Goal: Check status: Check status

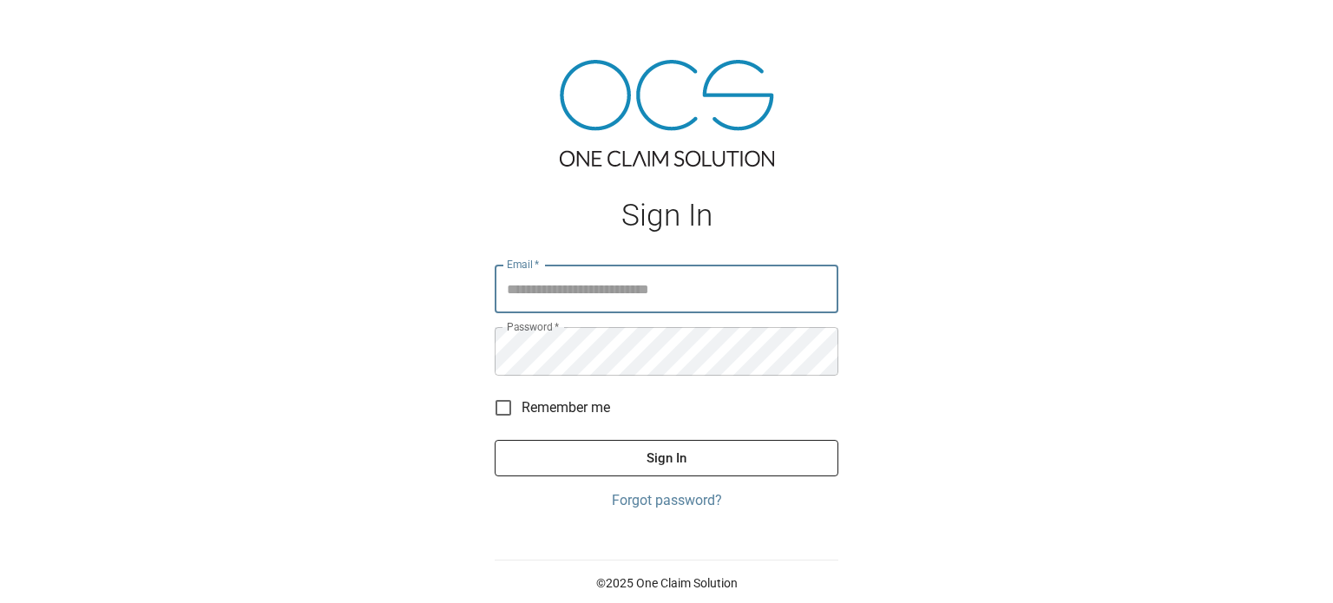
type input "**********"
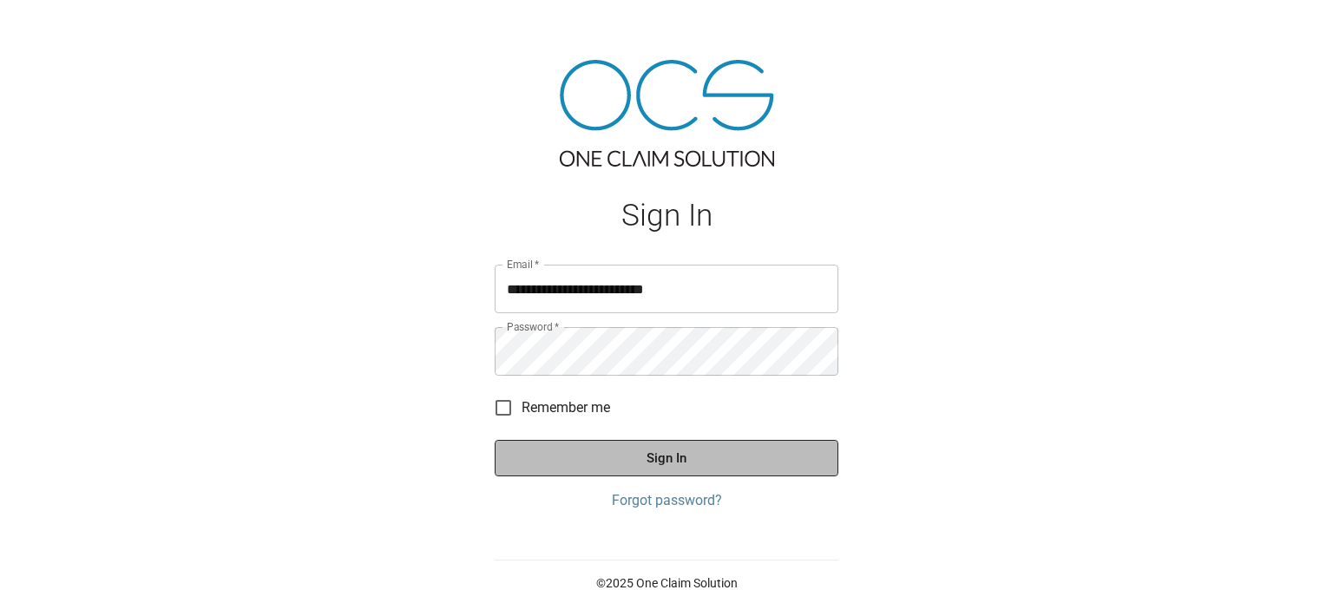
click at [694, 452] on button "Sign In" at bounding box center [667, 458] width 344 height 36
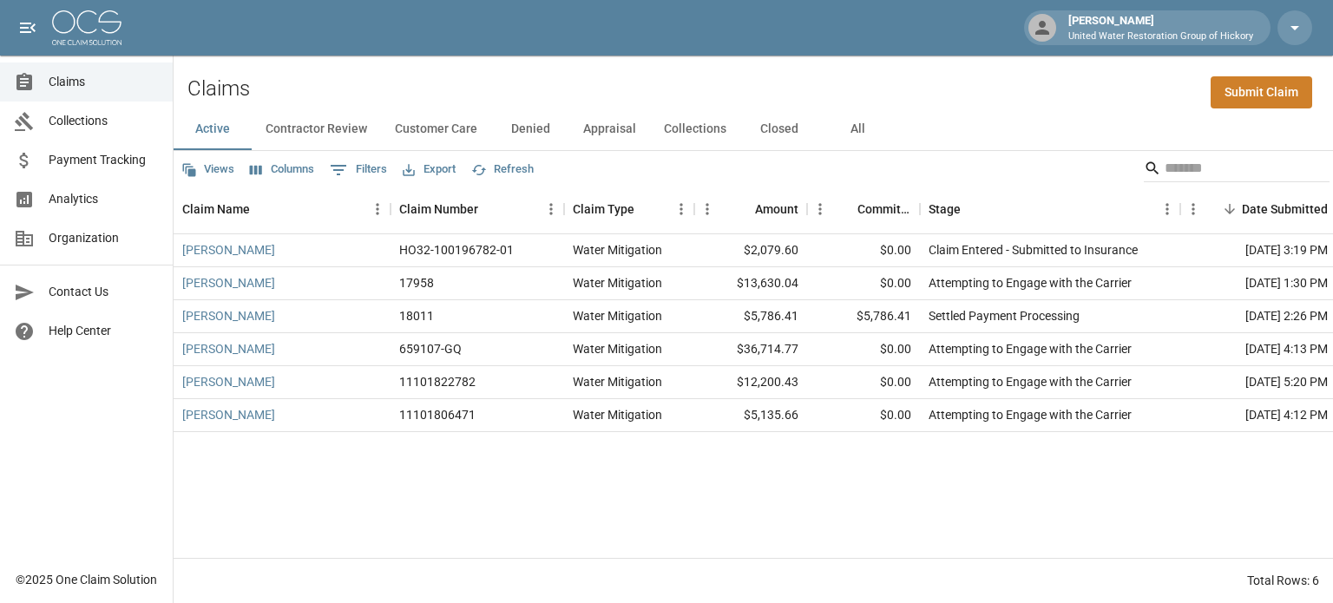
click at [854, 126] on button "All" at bounding box center [858, 130] width 78 height 42
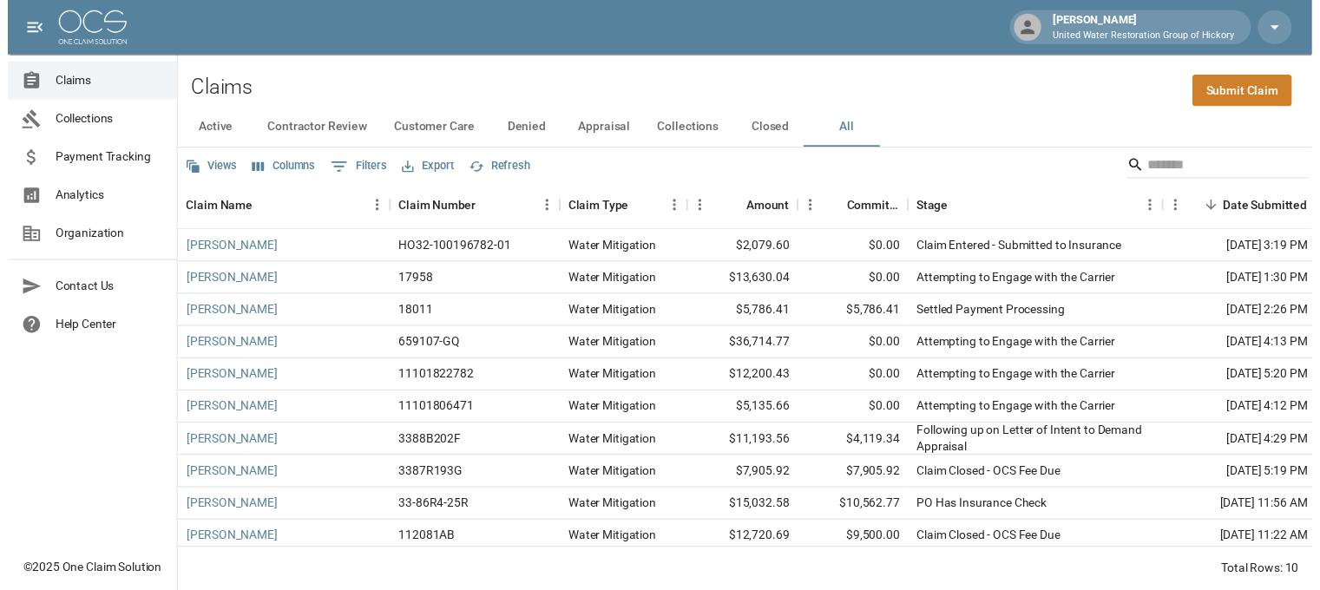
scroll to position [18, 0]
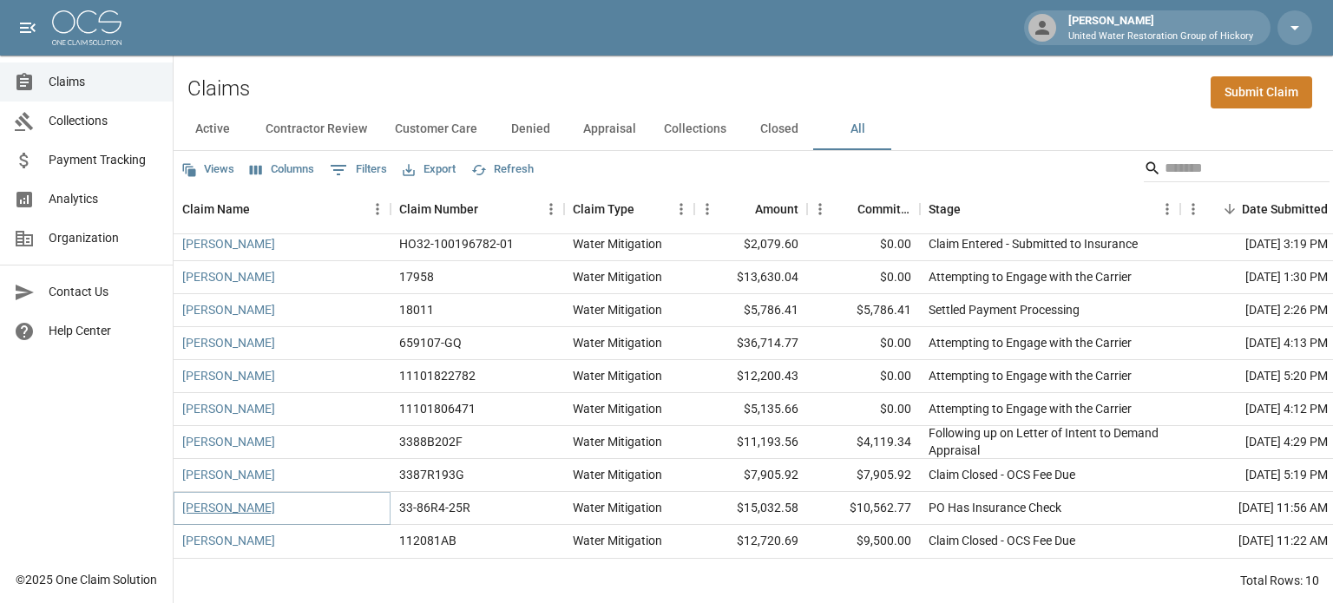
click at [231, 499] on link "[PERSON_NAME]" at bounding box center [228, 507] width 93 height 17
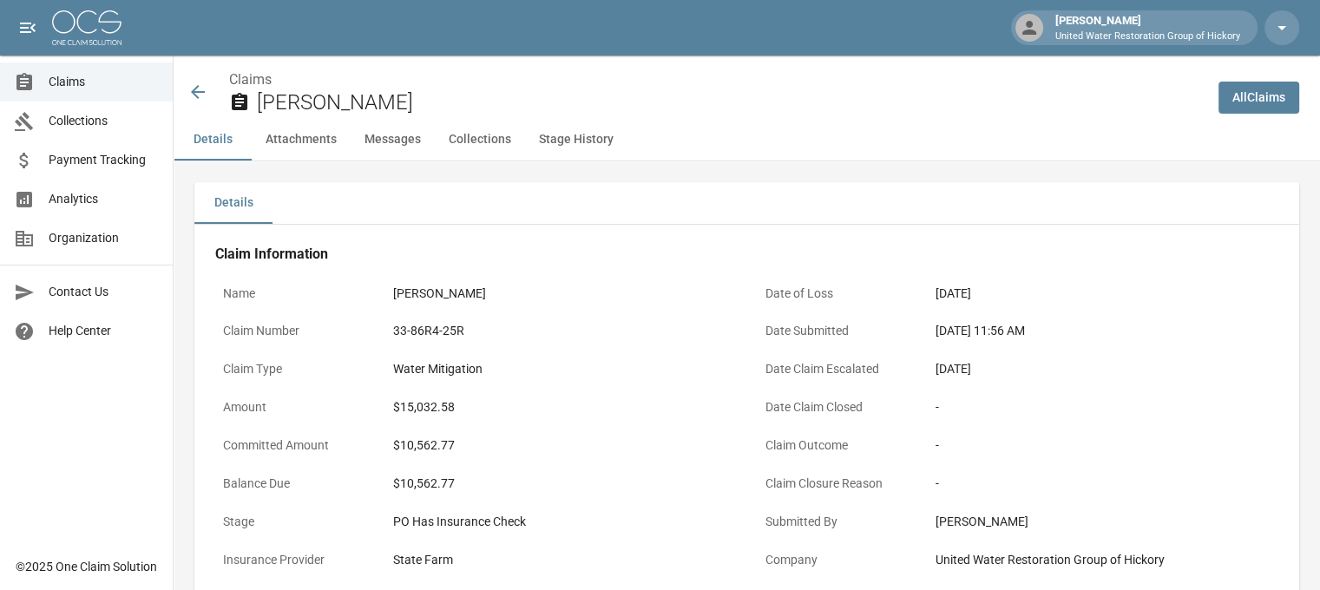
click at [194, 90] on icon at bounding box center [197, 92] width 21 height 21
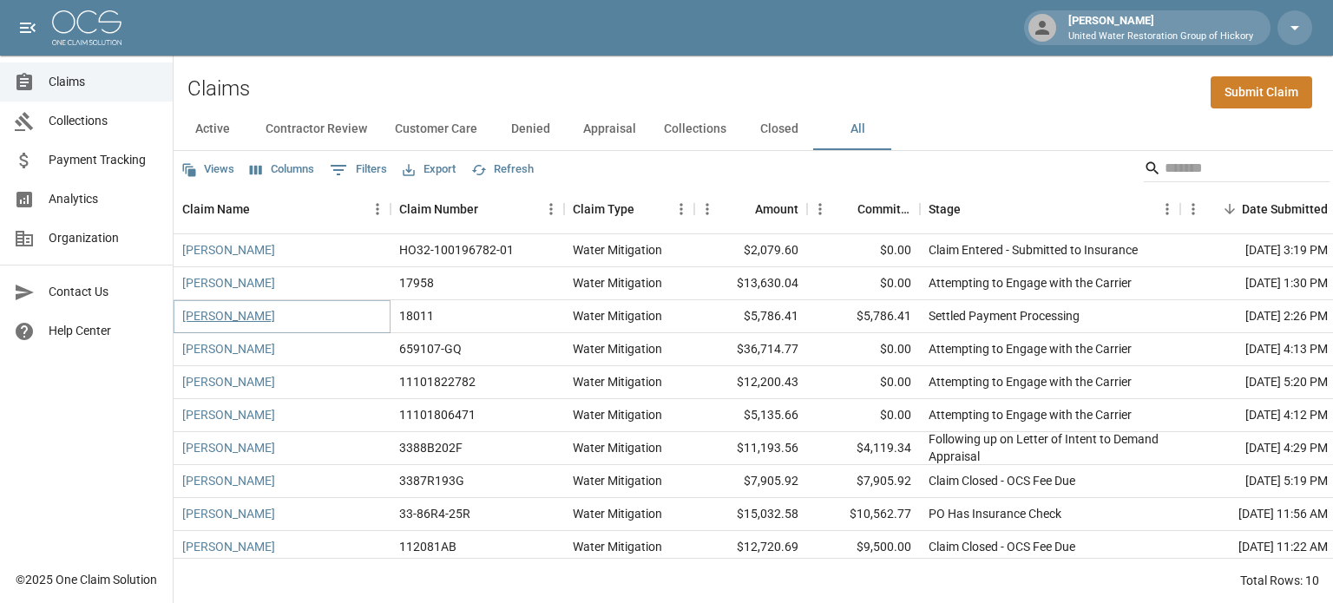
click at [215, 315] on link "[PERSON_NAME]" at bounding box center [228, 315] width 93 height 17
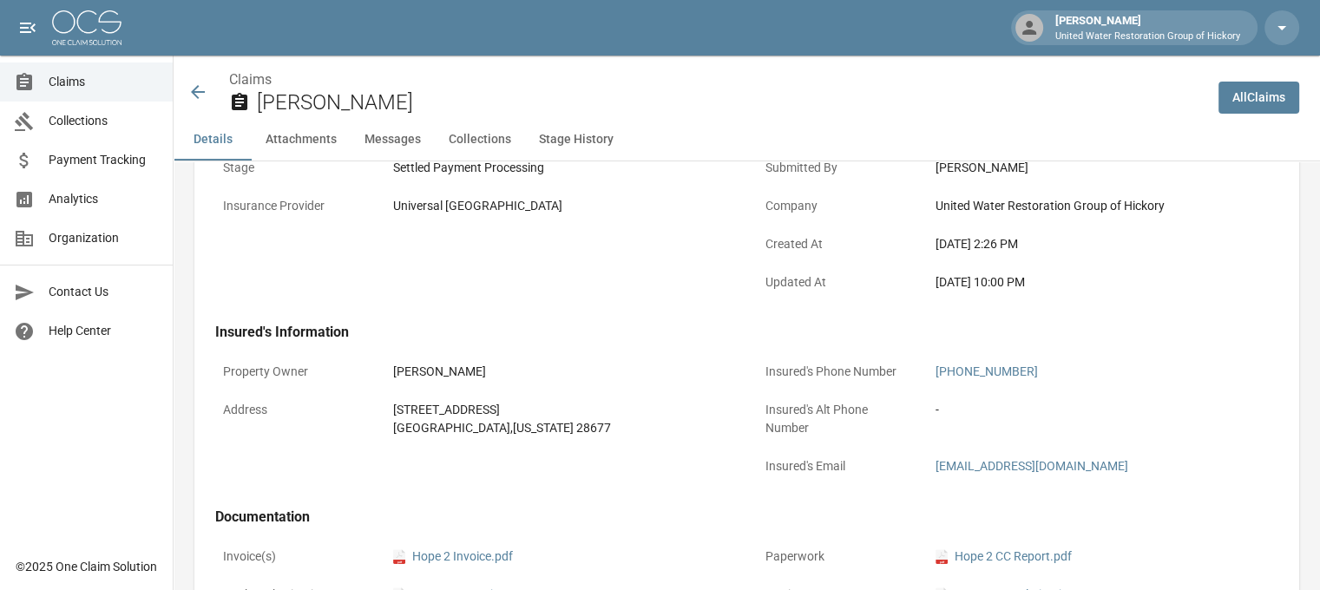
scroll to position [308, 13]
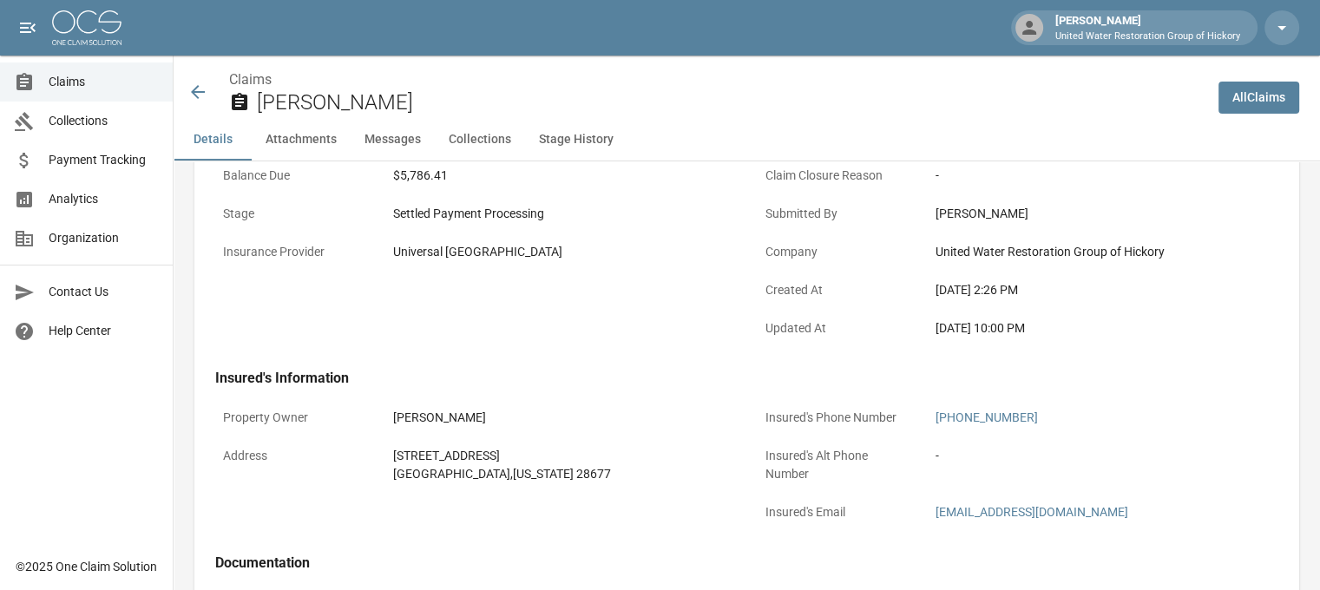
click at [187, 89] on icon at bounding box center [197, 92] width 21 height 21
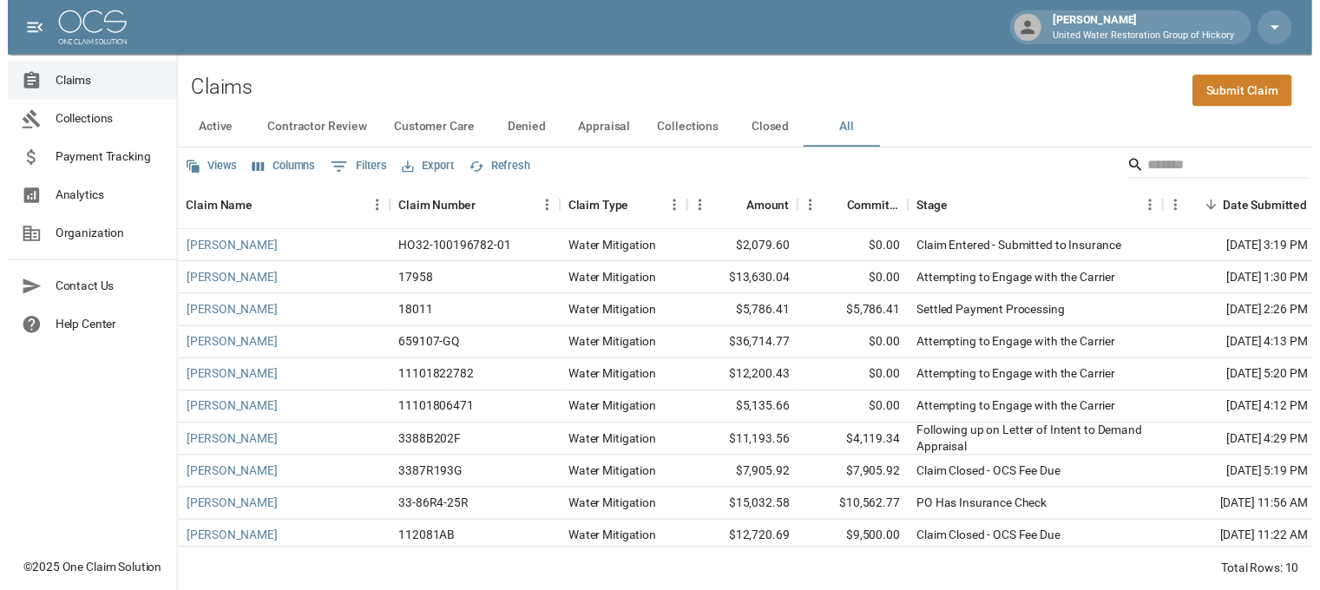
scroll to position [18, 0]
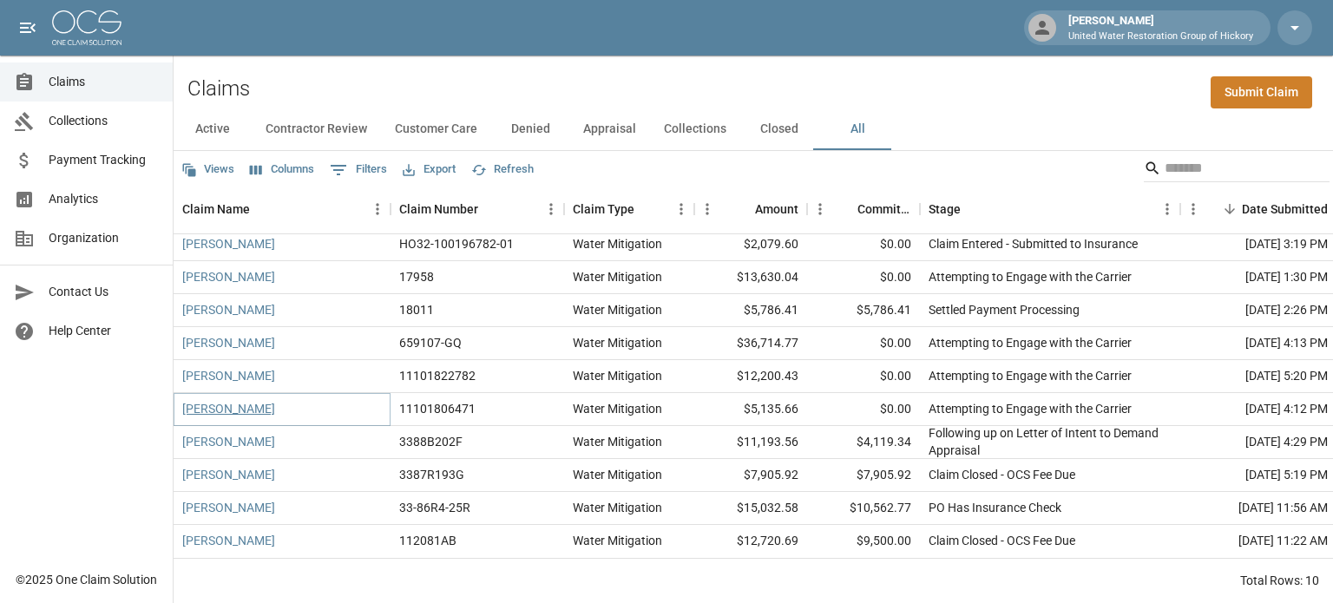
click at [227, 400] on link "[PERSON_NAME]" at bounding box center [228, 408] width 93 height 17
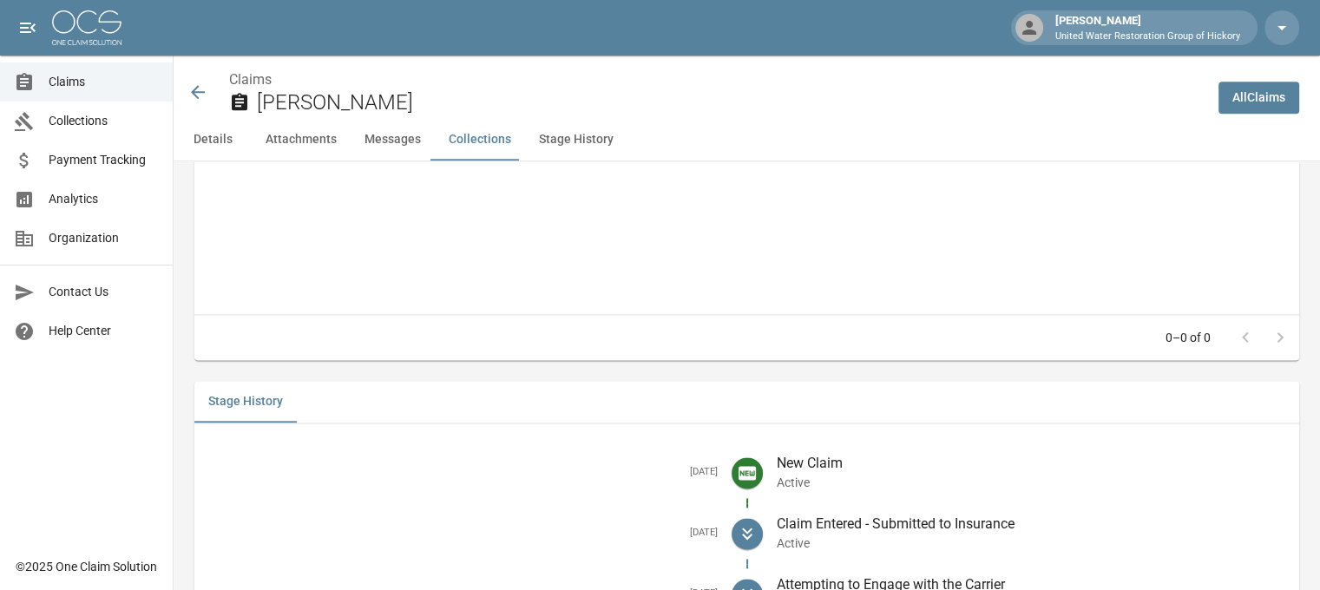
scroll to position [2209, 0]
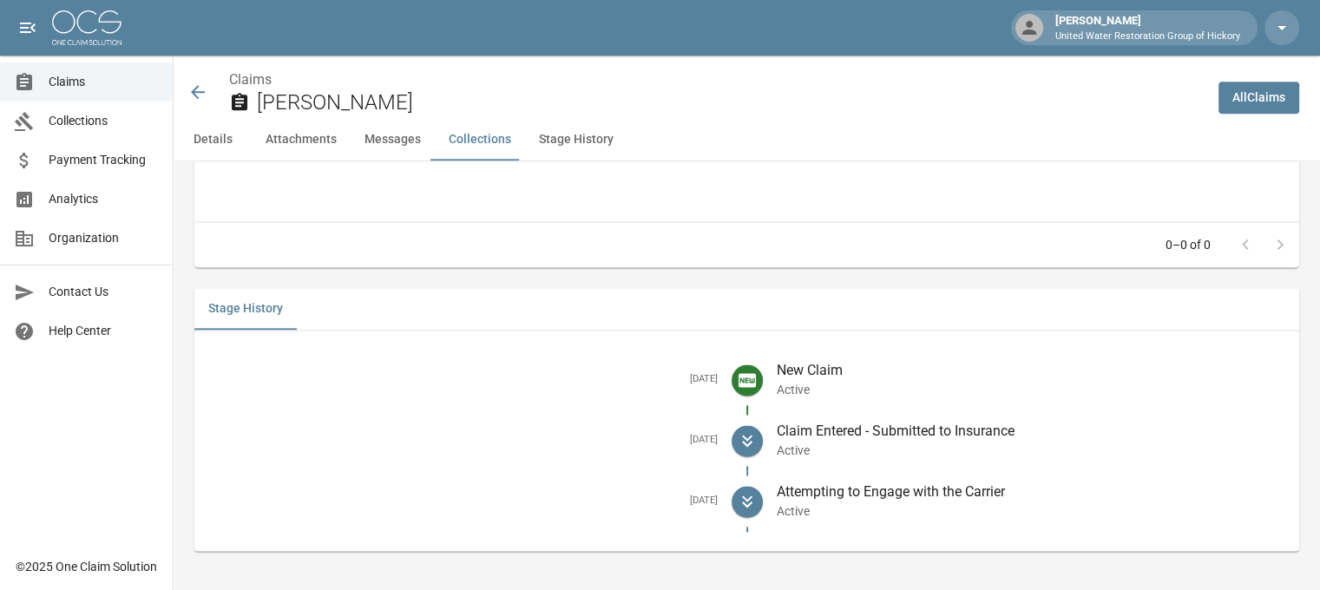
click at [198, 92] on icon at bounding box center [198, 92] width 14 height 14
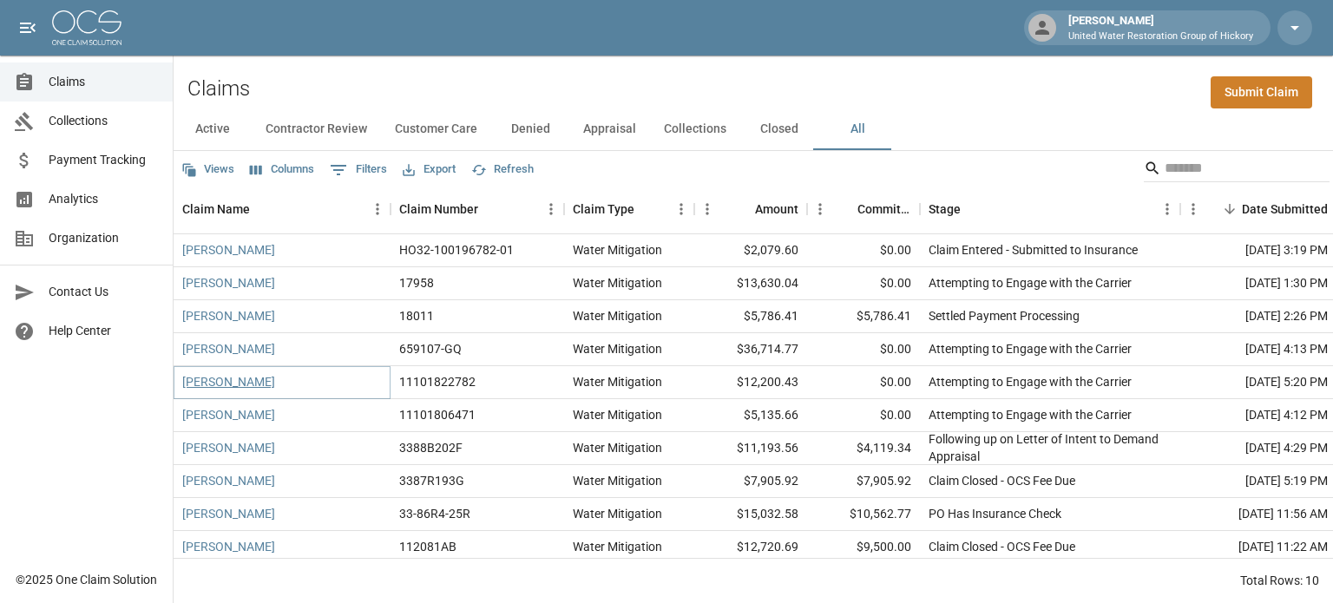
click at [219, 383] on link "[PERSON_NAME]" at bounding box center [228, 381] width 93 height 17
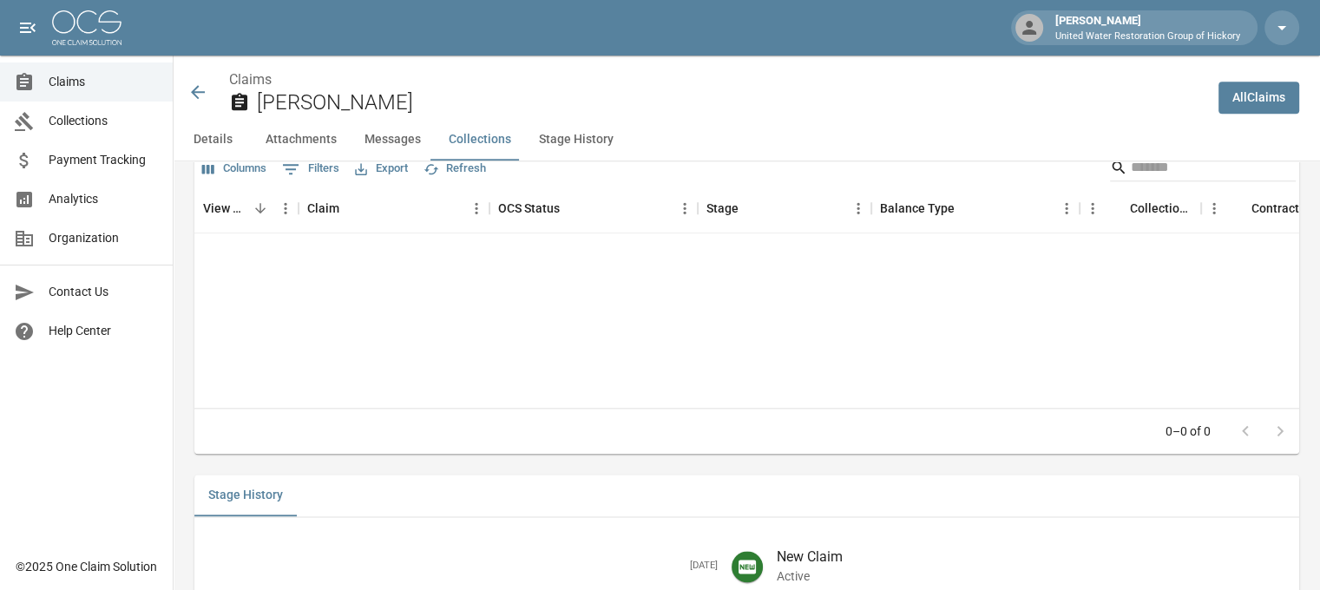
scroll to position [2195, 0]
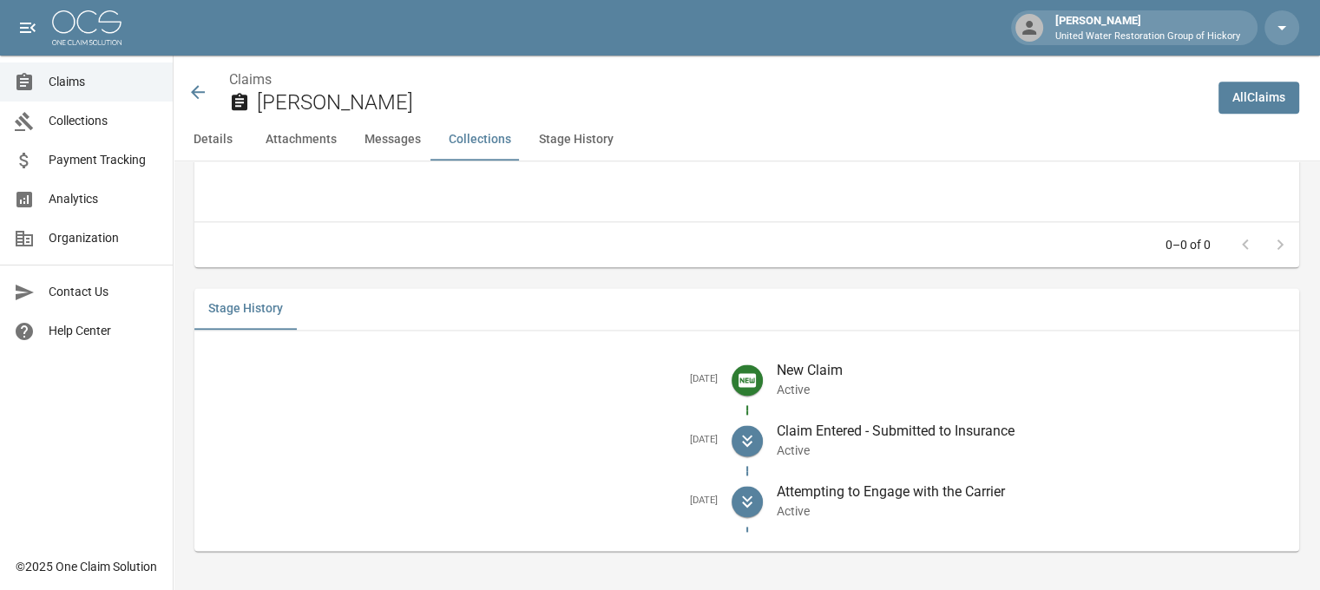
click at [199, 95] on icon at bounding box center [197, 92] width 21 height 21
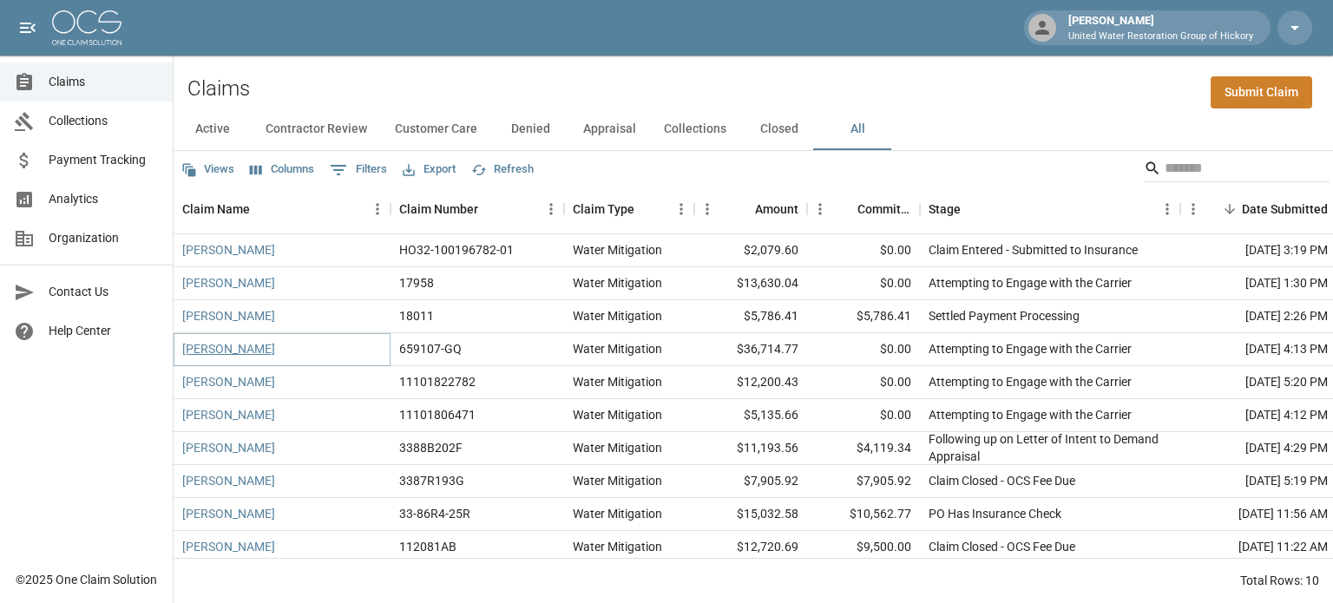
click at [212, 351] on link "[PERSON_NAME]" at bounding box center [228, 348] width 93 height 17
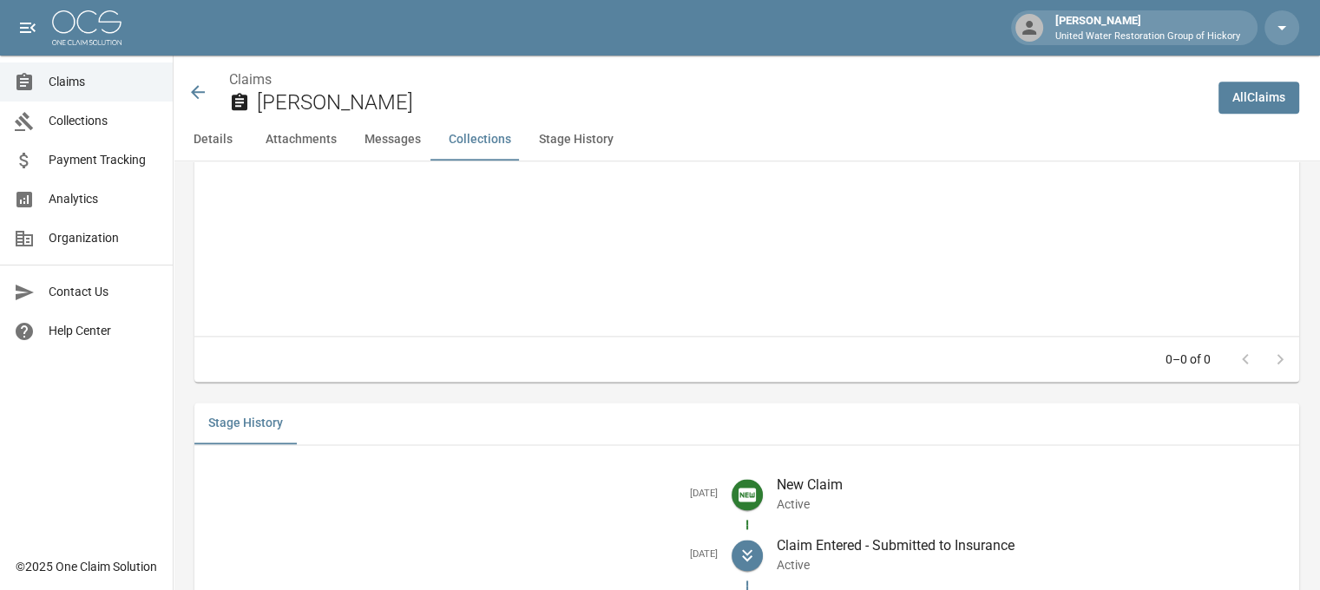
scroll to position [2242, 0]
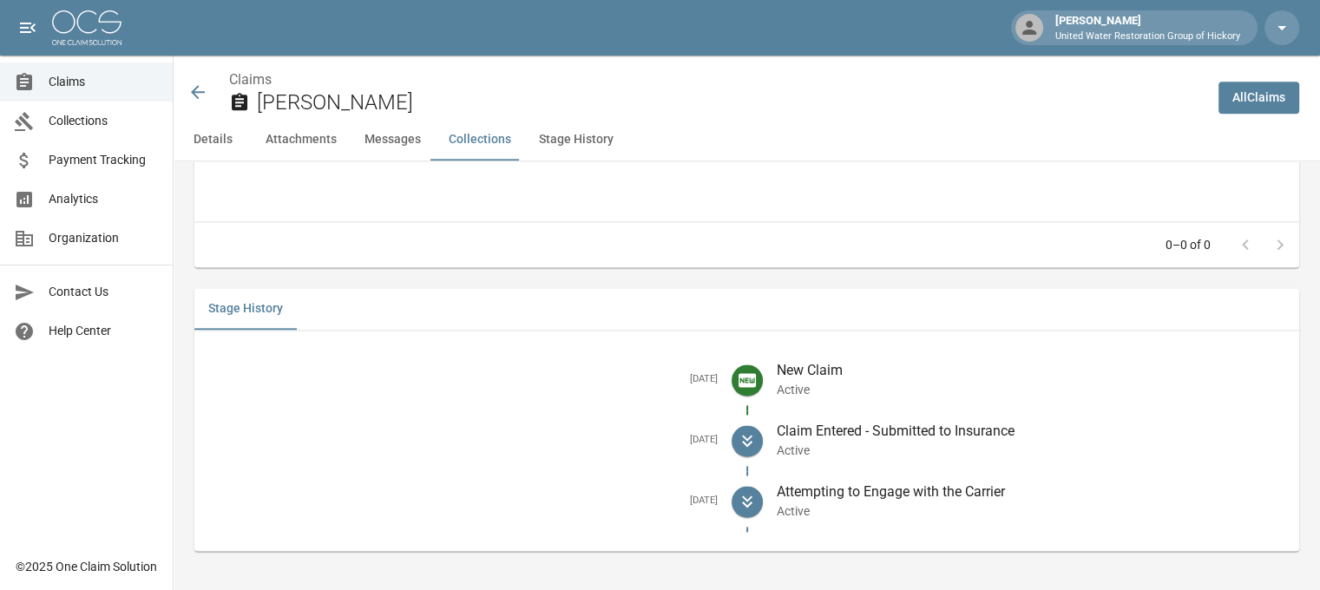
click at [198, 89] on icon at bounding box center [197, 92] width 21 height 21
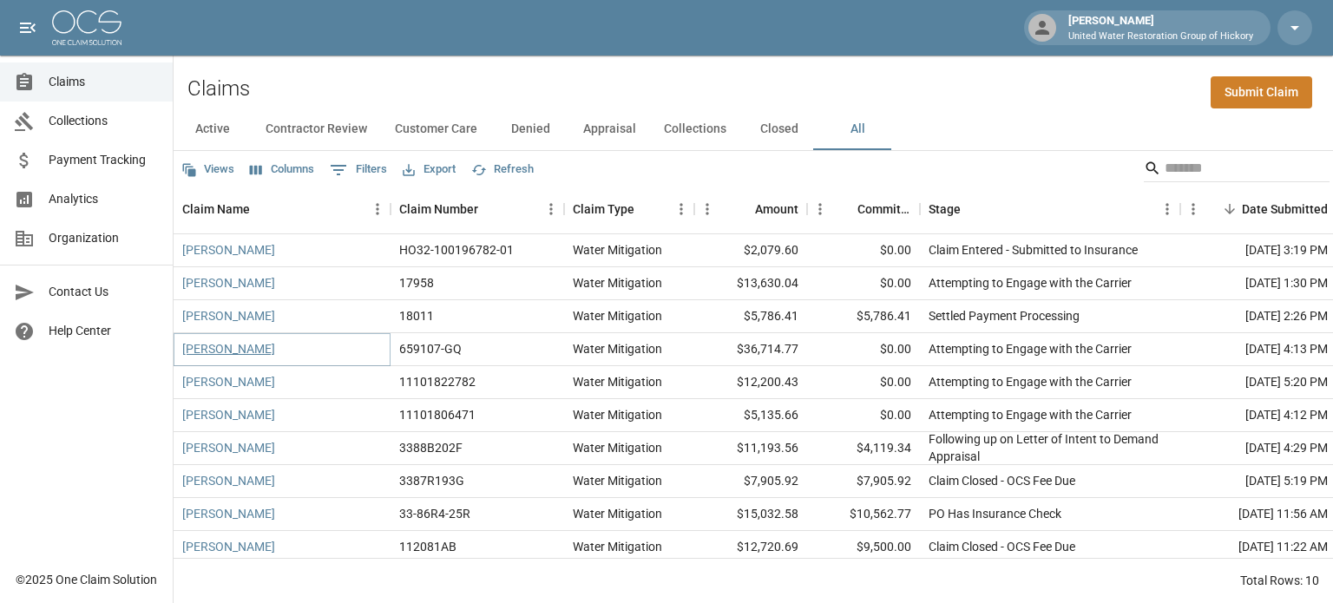
click at [226, 350] on link "[PERSON_NAME]" at bounding box center [228, 348] width 93 height 17
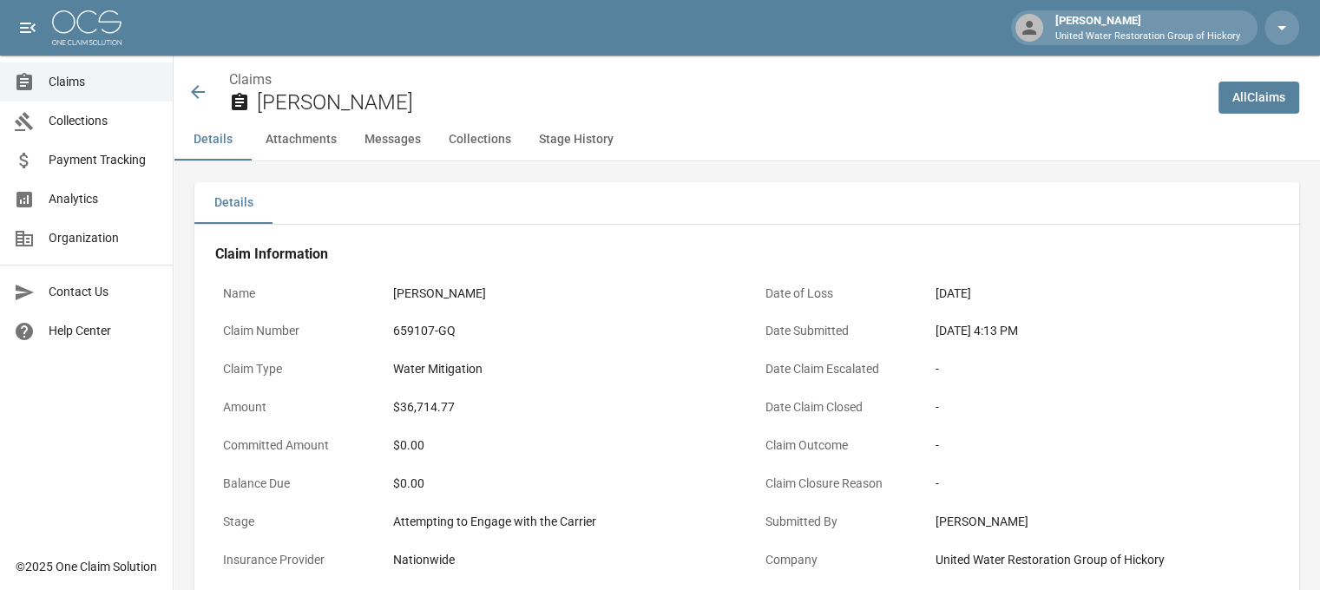
click at [293, 136] on button "Attachments" at bounding box center [301, 140] width 99 height 42
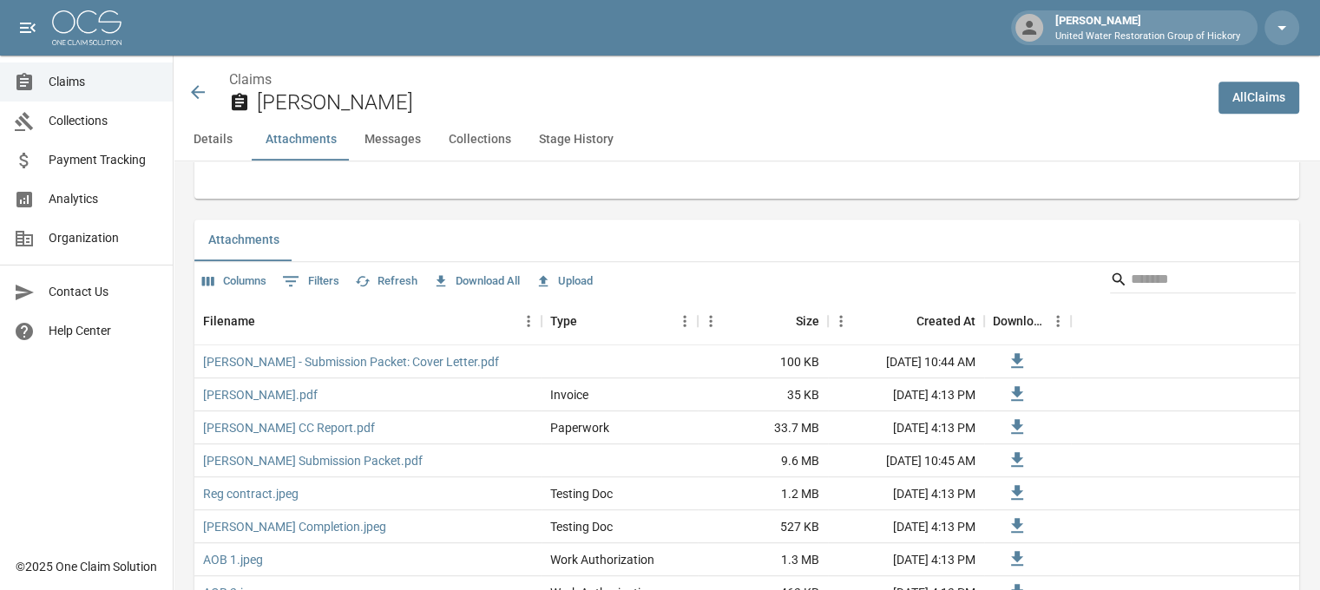
scroll to position [998, 0]
click at [392, 141] on button "Messages" at bounding box center [393, 140] width 84 height 42
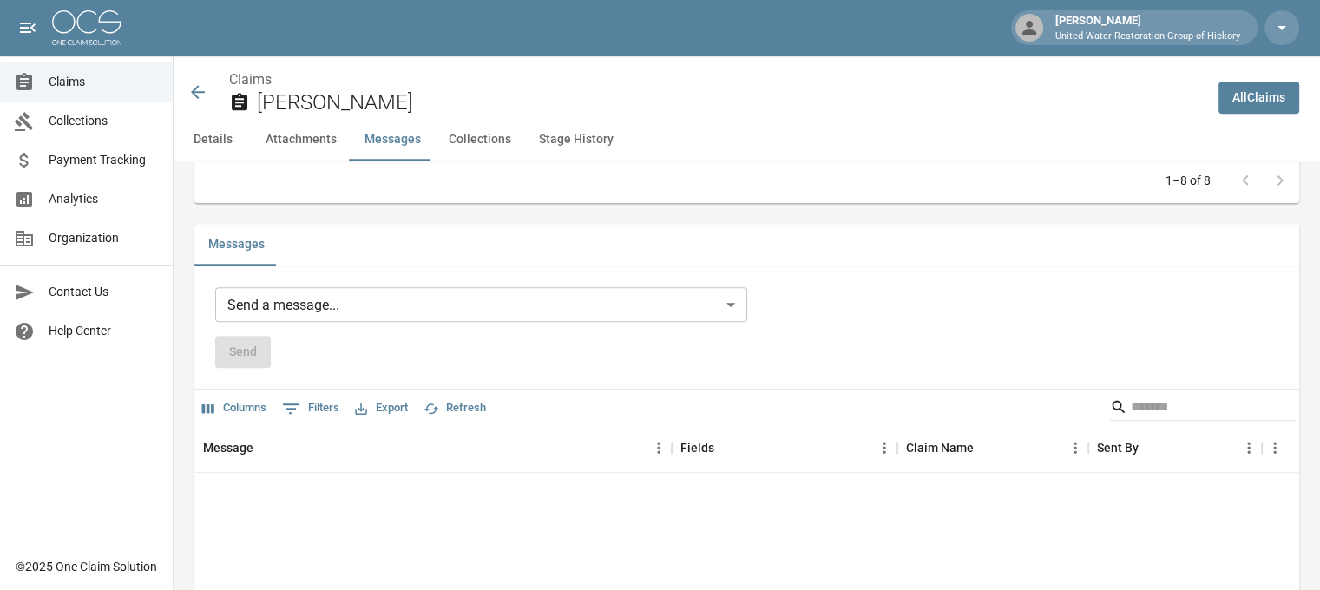
scroll to position [1455, 0]
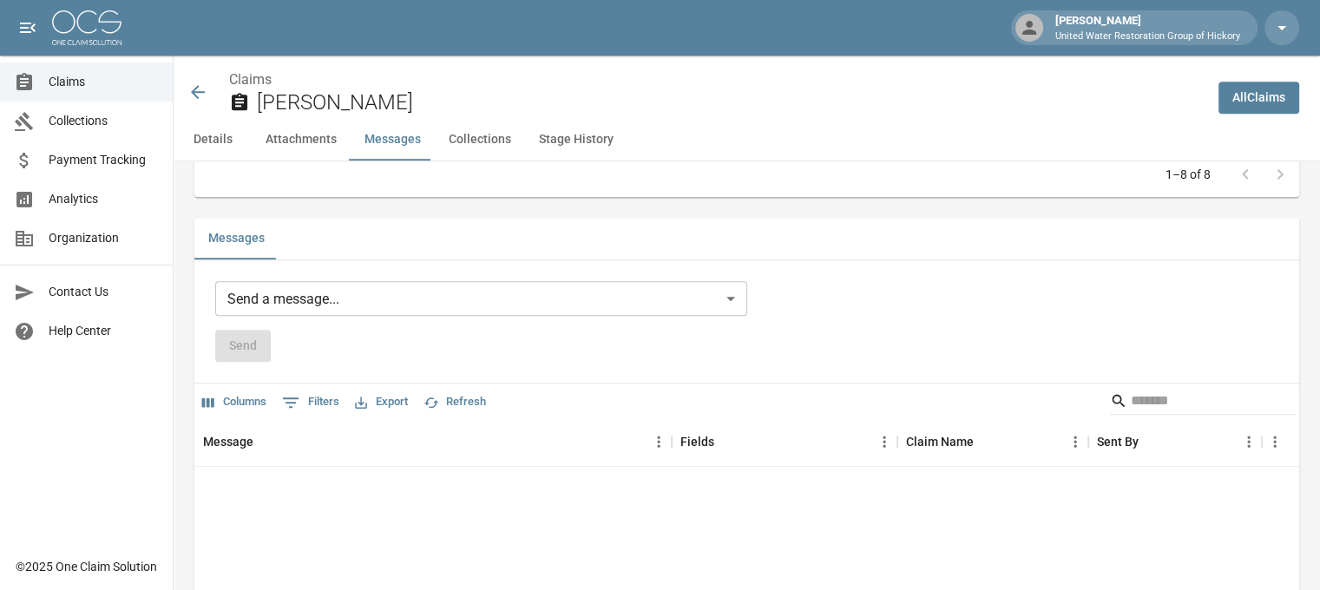
click at [194, 94] on icon at bounding box center [198, 92] width 14 height 14
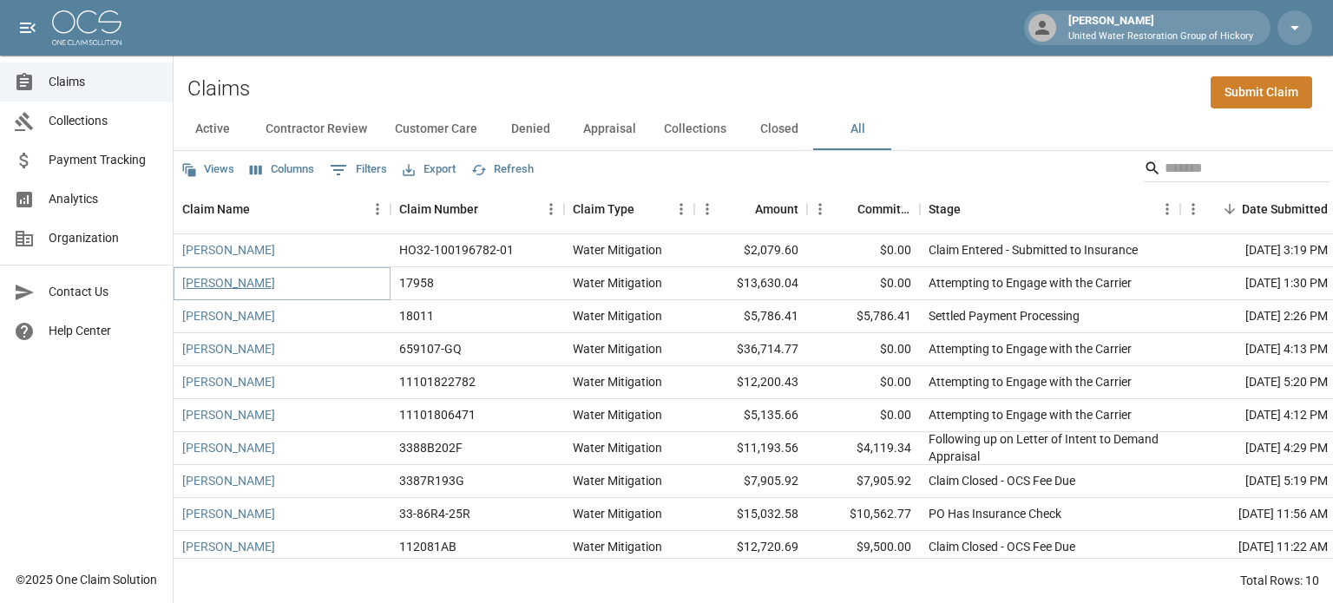
click at [212, 291] on link "[PERSON_NAME]" at bounding box center [228, 282] width 93 height 17
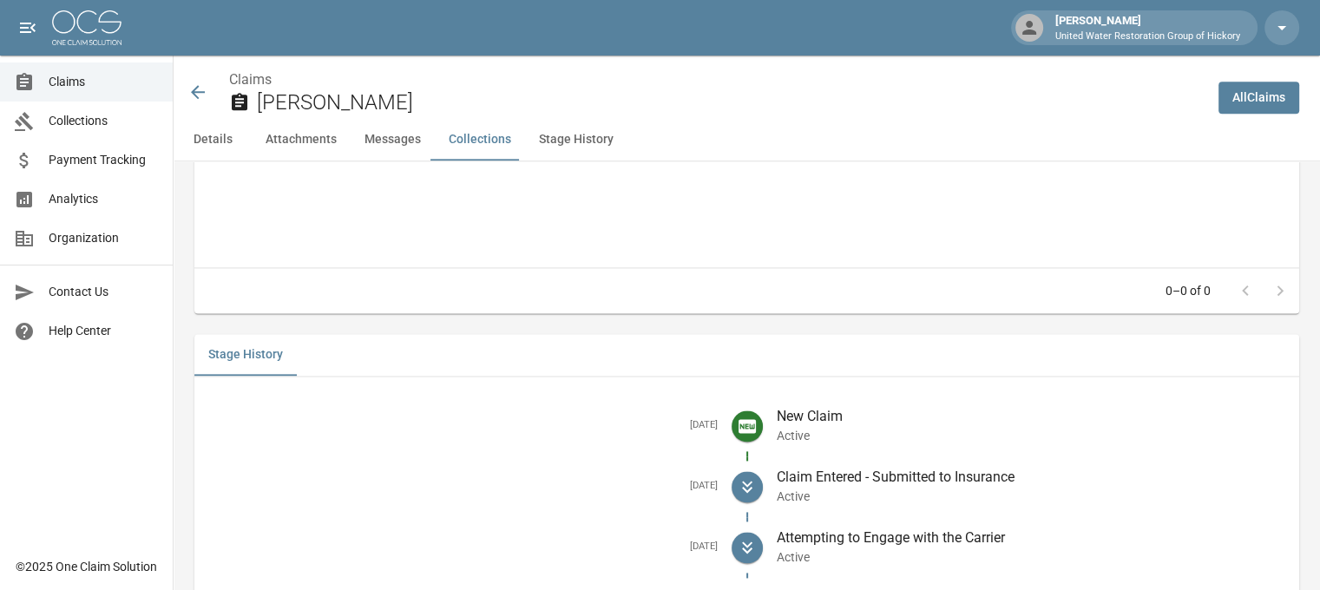
scroll to position [2310, 0]
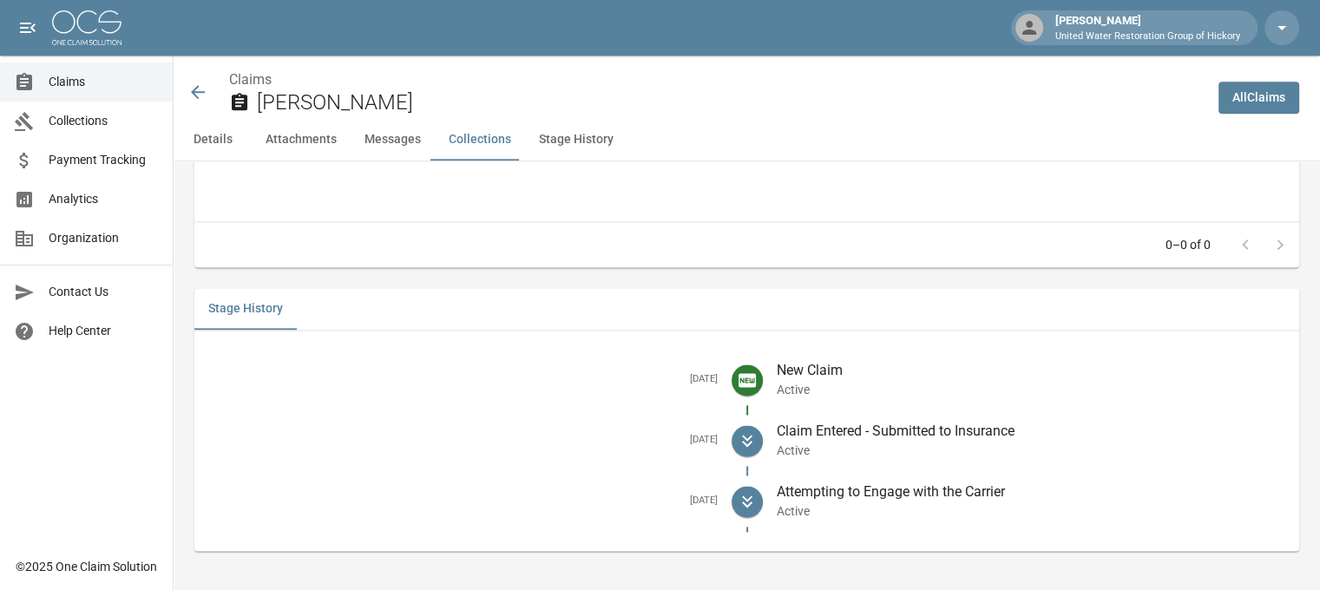
click at [196, 89] on icon at bounding box center [198, 92] width 14 height 14
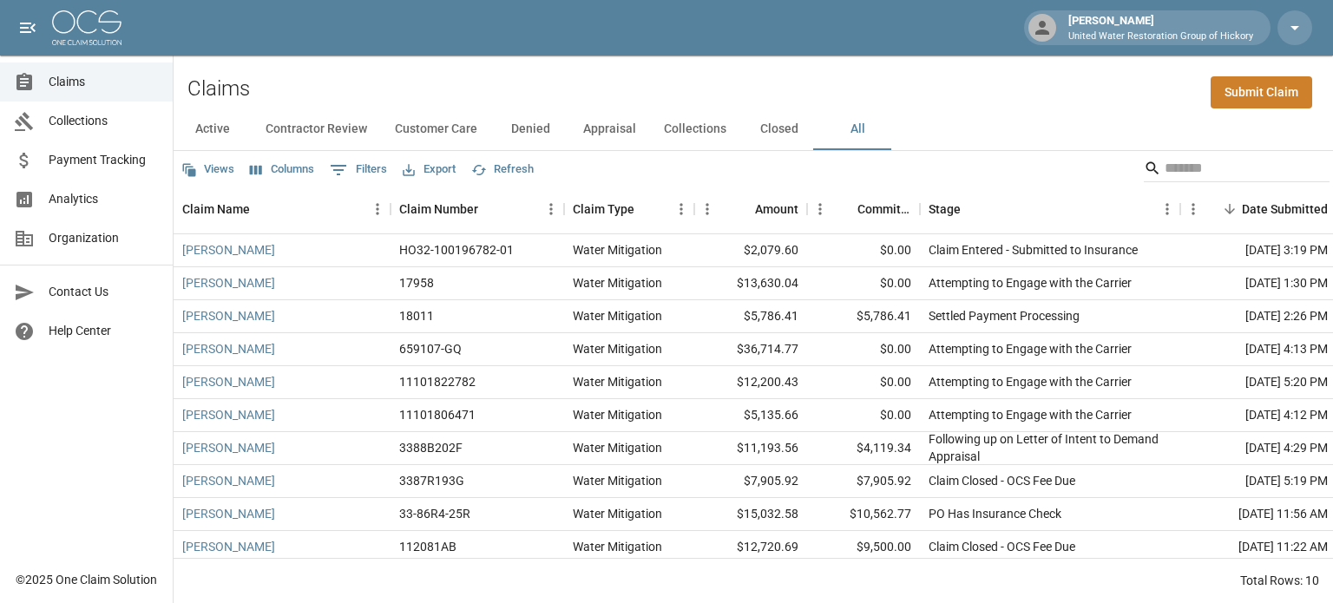
scroll to position [18, 0]
